Goal: Transaction & Acquisition: Purchase product/service

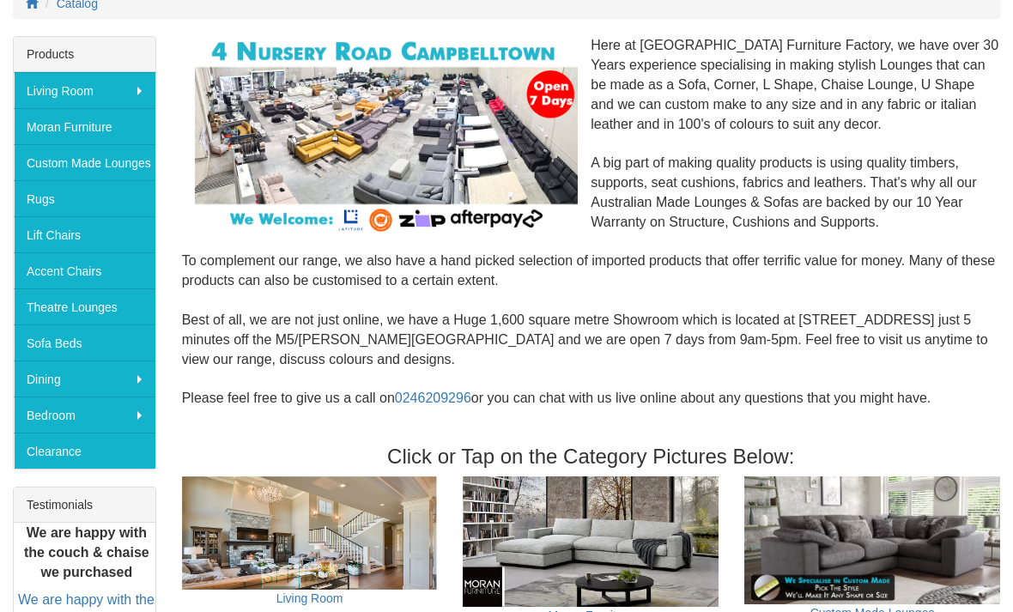
scroll to position [265, 0]
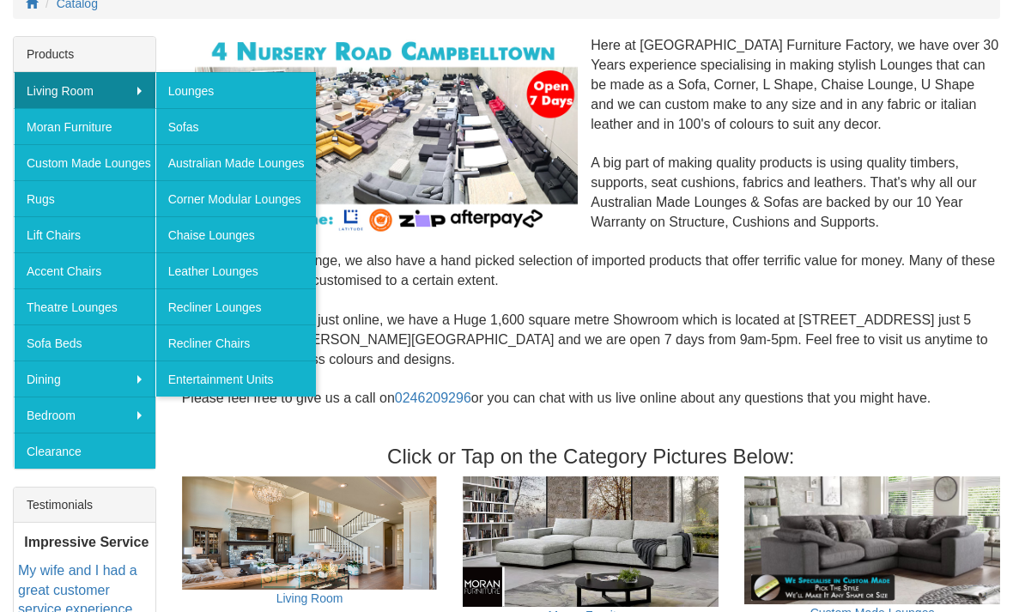
click at [250, 268] on link "Leather Lounges" at bounding box center [235, 270] width 161 height 36
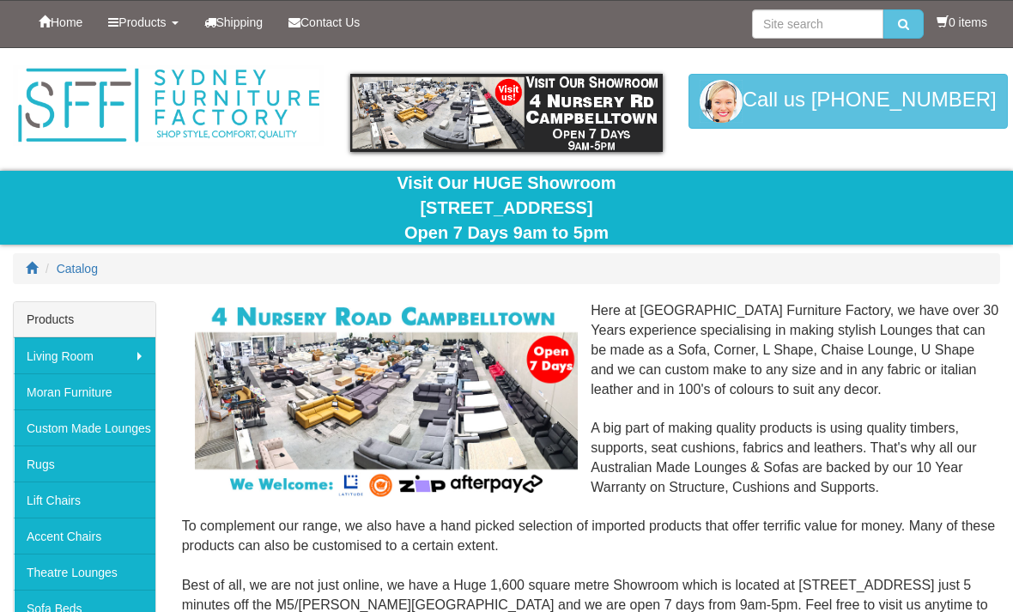
scroll to position [320, 0]
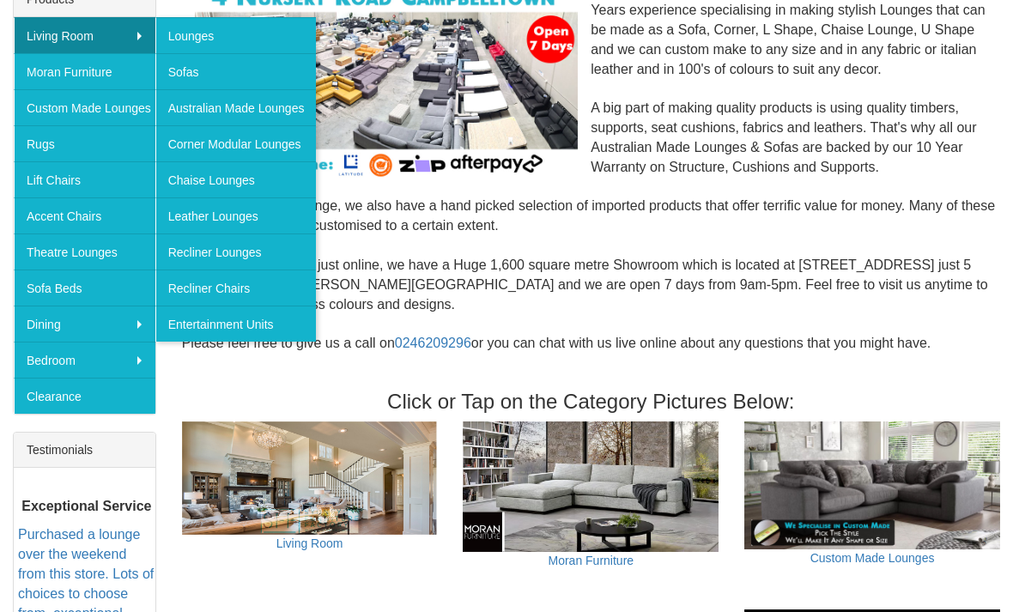
click at [236, 250] on link "Recliner Lounges" at bounding box center [235, 251] width 161 height 36
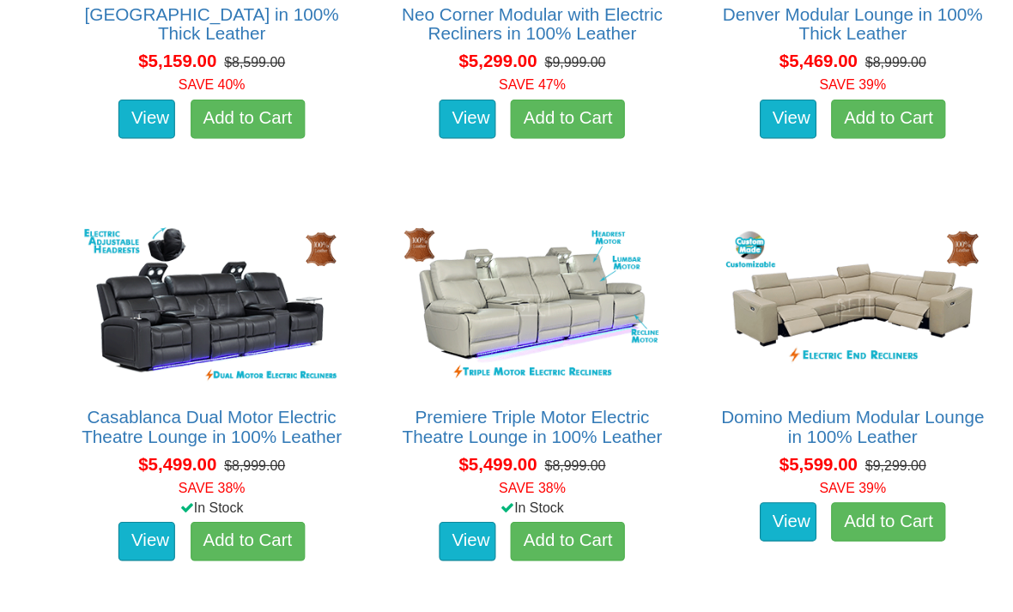
scroll to position [7622, 0]
click at [515, 359] on link "Premiere Triple Motor Electric Theatre Lounge in 100% Leather" at bounding box center [590, 376] width 228 height 34
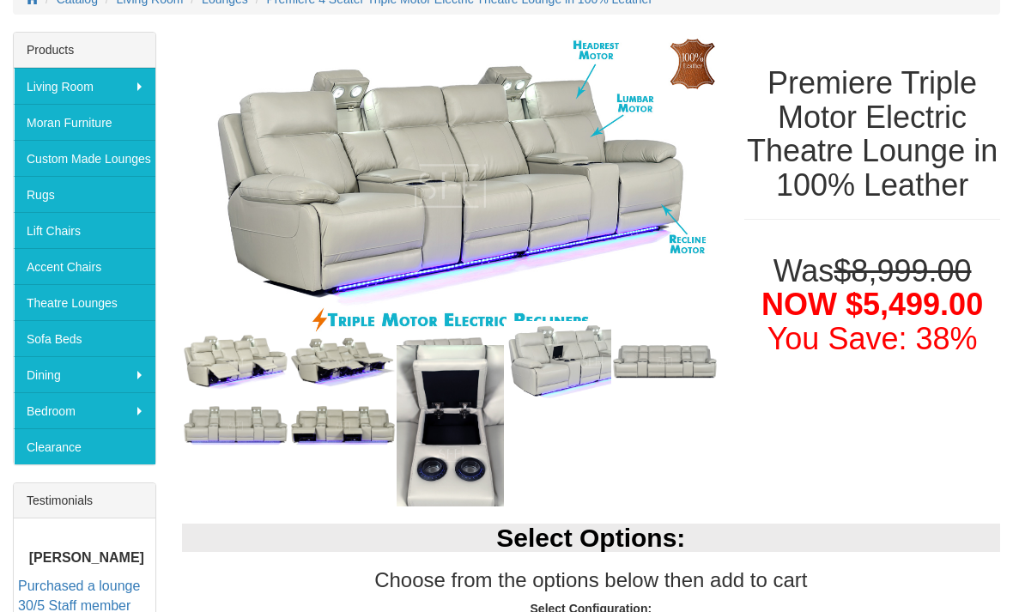
scroll to position [269, 0]
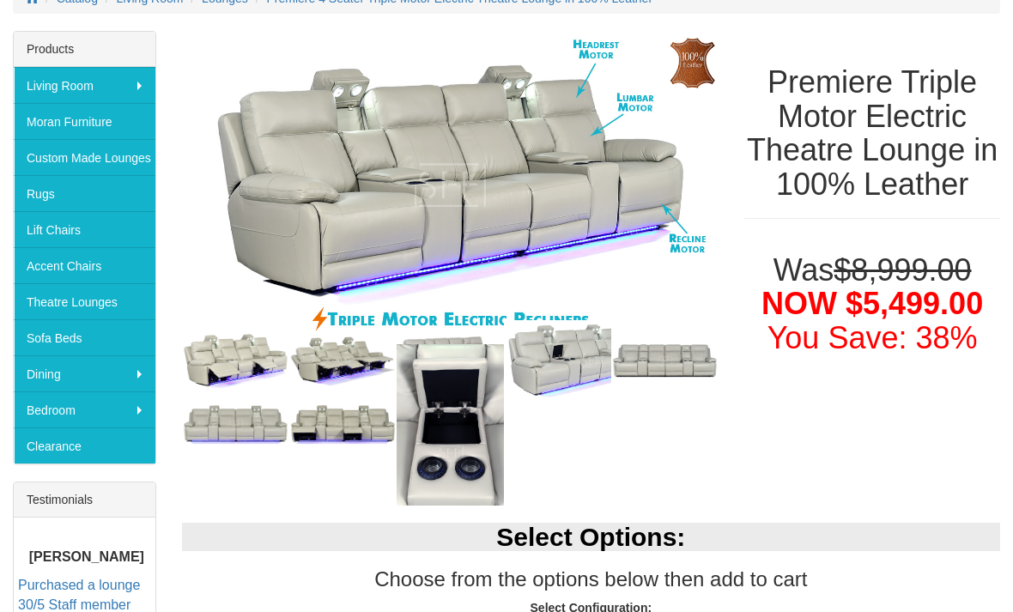
click at [663, 378] on img at bounding box center [664, 362] width 107 height 42
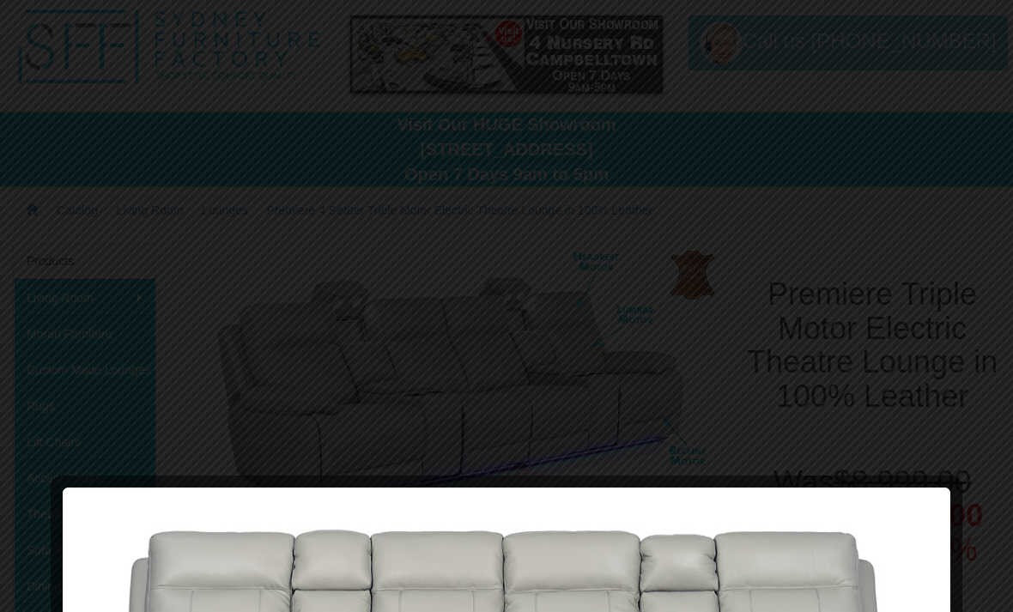
scroll to position [56, 0]
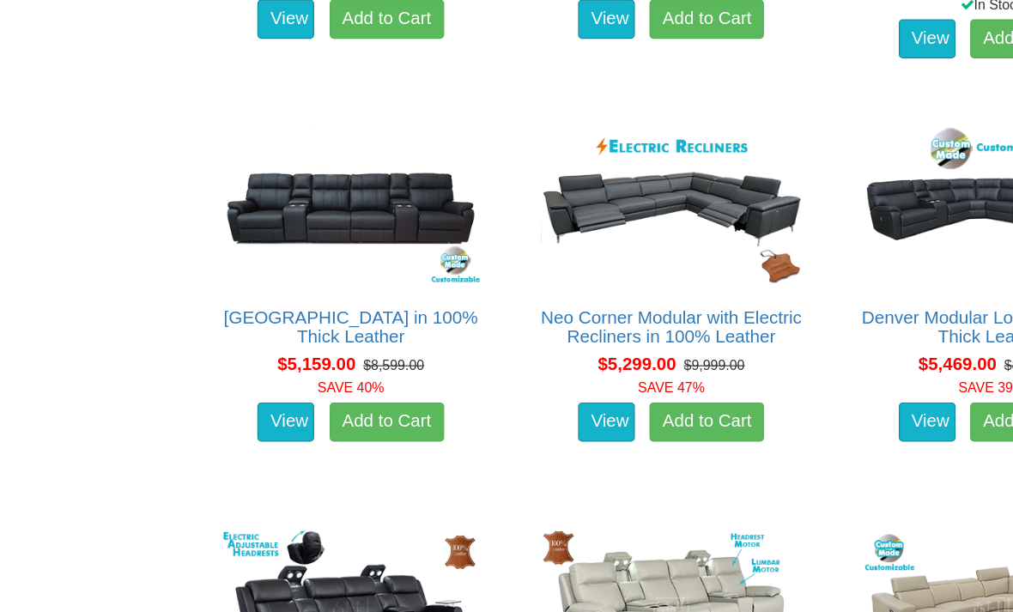
scroll to position [7343, 0]
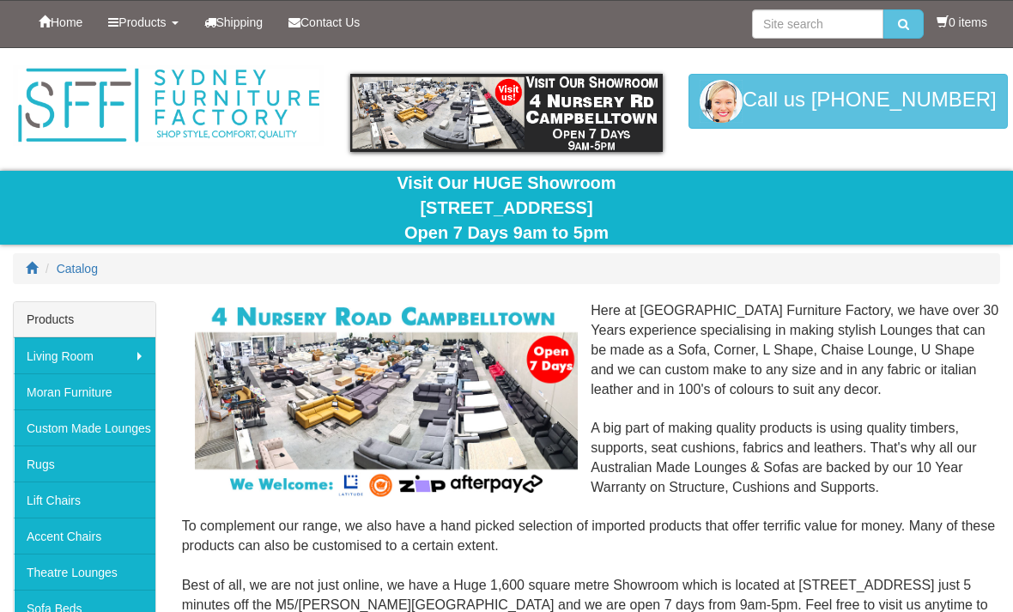
scroll to position [320, 0]
